Goal: Navigation & Orientation: Understand site structure

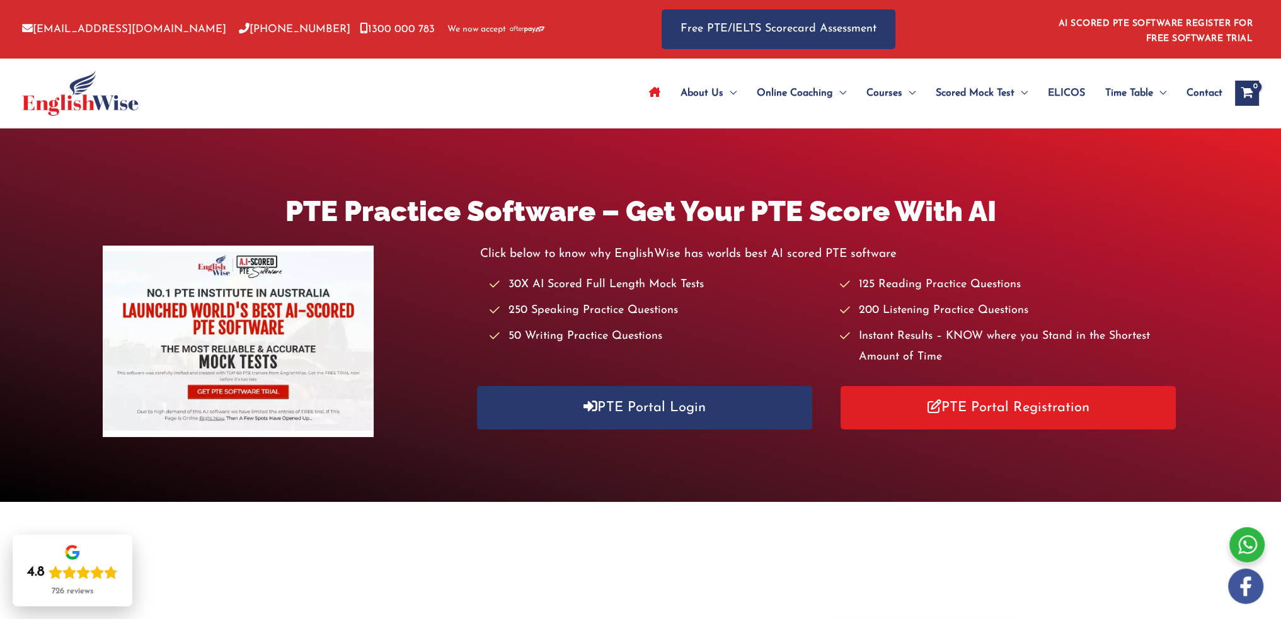
click at [452, 104] on div "About Us Menu Toggle Our Story Testimonials Online Coaching Menu Toggle Online …" at bounding box center [829, 93] width 857 height 69
